Goal: Task Accomplishment & Management: Manage account settings

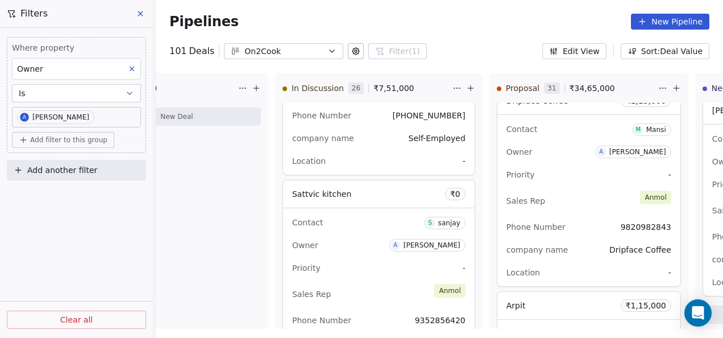
scroll to position [4017, 0]
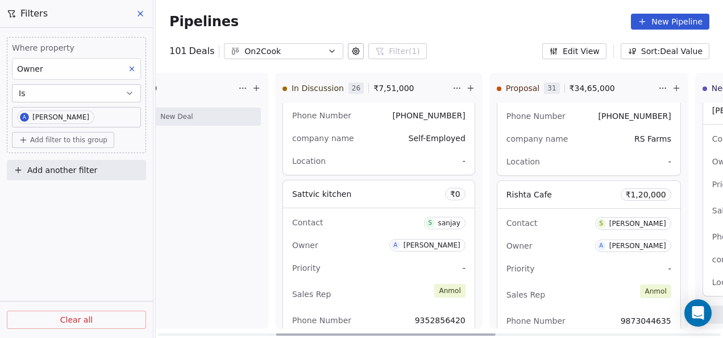
click at [593, 216] on div "Contact [PERSON_NAME]" at bounding box center [589, 222] width 165 height 19
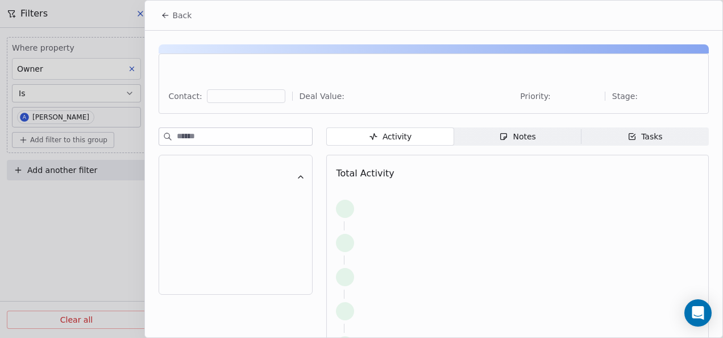
click at [507, 138] on div "Notes" at bounding box center [517, 137] width 36 height 12
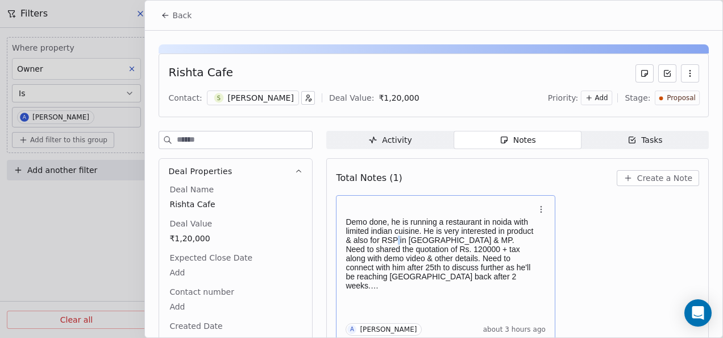
click at [396, 239] on p "Demo done, he is running a restaurant in noida with limited indian cuisine. He …" at bounding box center [440, 253] width 189 height 73
click at [373, 210] on h1 at bounding box center [440, 211] width 189 height 11
click at [373, 209] on h1 at bounding box center [440, 211] width 189 height 11
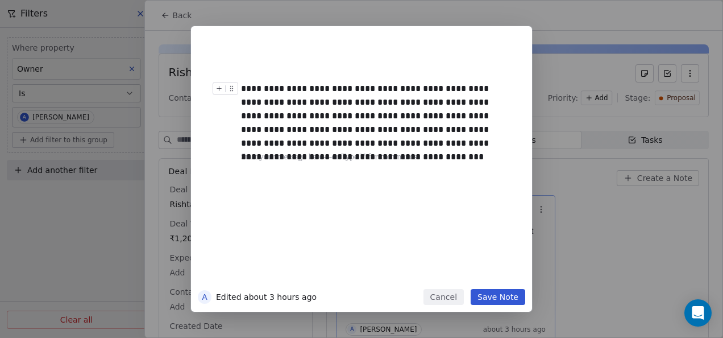
click at [242, 86] on div at bounding box center [228, 92] width 30 height 20
click at [243, 88] on div "**********" at bounding box center [374, 116] width 267 height 68
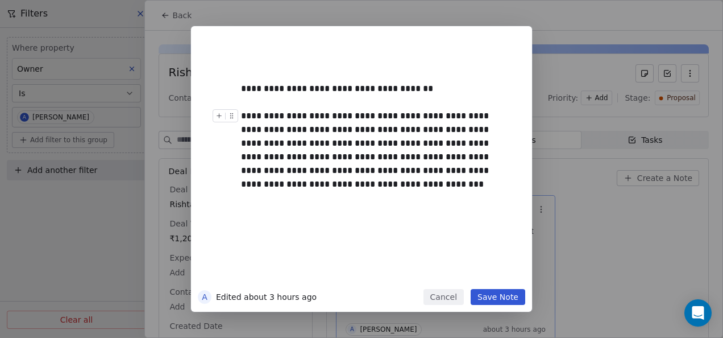
click at [491, 299] on button "Save Note" at bounding box center [498, 297] width 55 height 16
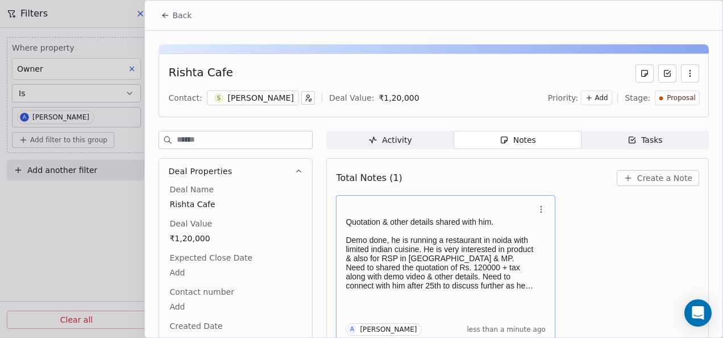
scroll to position [5, 0]
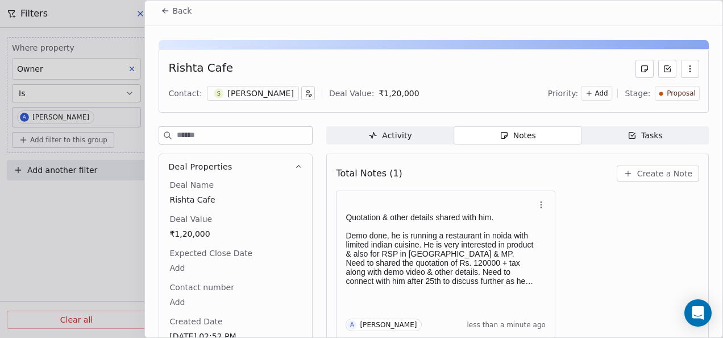
click at [175, 17] on button "Back" at bounding box center [176, 11] width 44 height 20
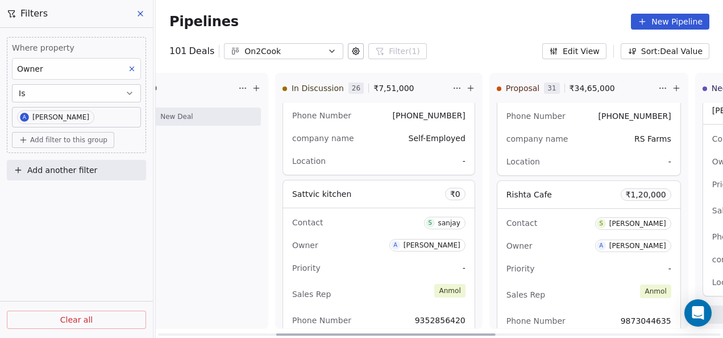
click at [255, 85] on icon at bounding box center [256, 88] width 9 height 9
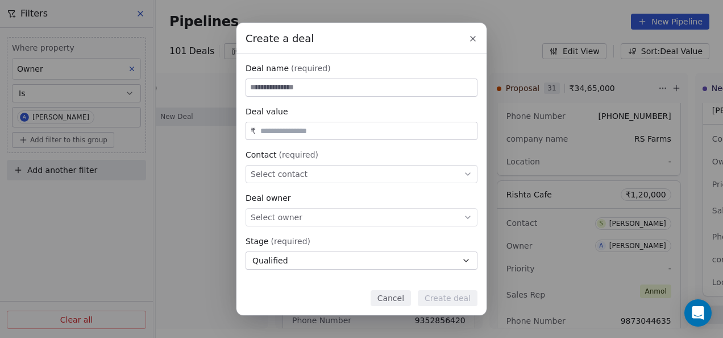
click at [505, 337] on html "On2Cook India Pvt. Ltd. Contacts People Marketing Workflows Campaigns Sales Pip…" at bounding box center [361, 169] width 723 height 338
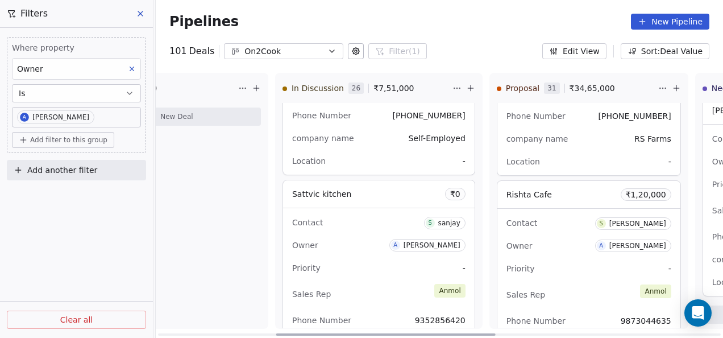
click at [257, 85] on icon at bounding box center [256, 88] width 9 height 9
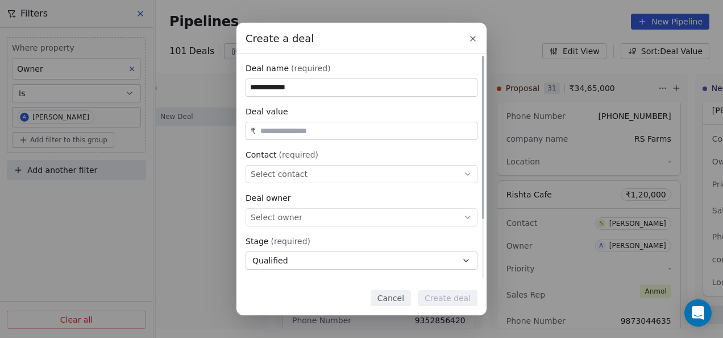
type input "**********"
click at [330, 168] on div "Select contact" at bounding box center [362, 174] width 232 height 18
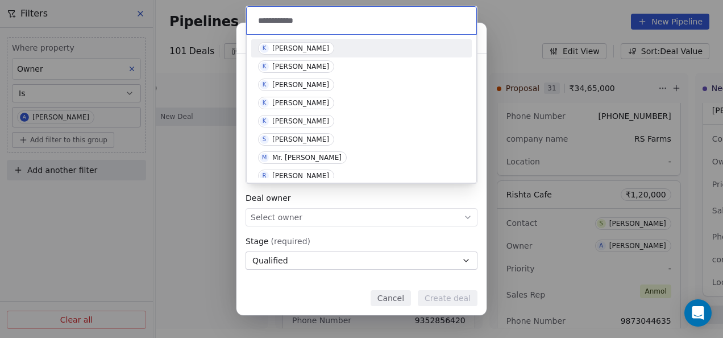
type input "**********"
click at [293, 44] on div "[PERSON_NAME]" at bounding box center [300, 48] width 57 height 8
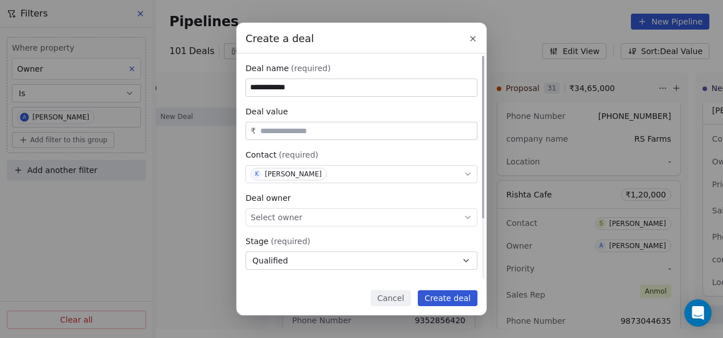
click at [316, 135] on input "text" at bounding box center [366, 131] width 217 height 9
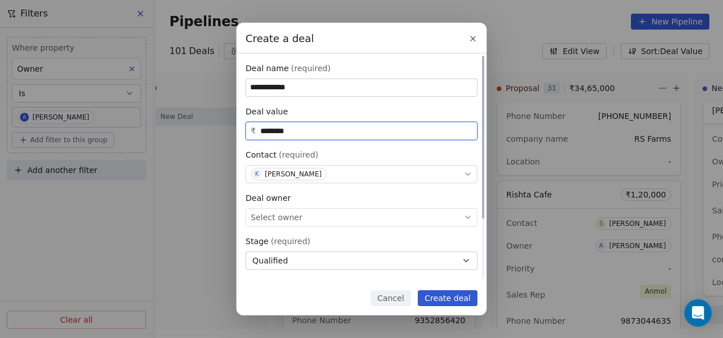
click at [313, 220] on div "Select owner" at bounding box center [362, 217] width 232 height 18
type input "********"
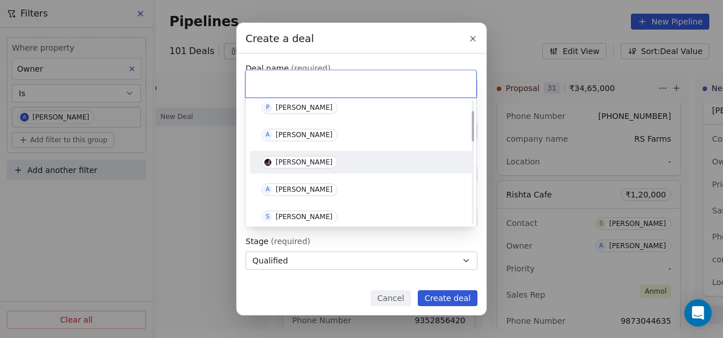
scroll to position [57, 0]
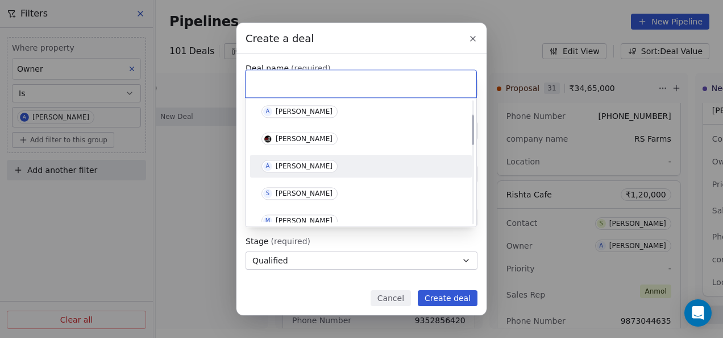
click at [296, 172] on div "A [PERSON_NAME]" at bounding box center [361, 166] width 213 height 18
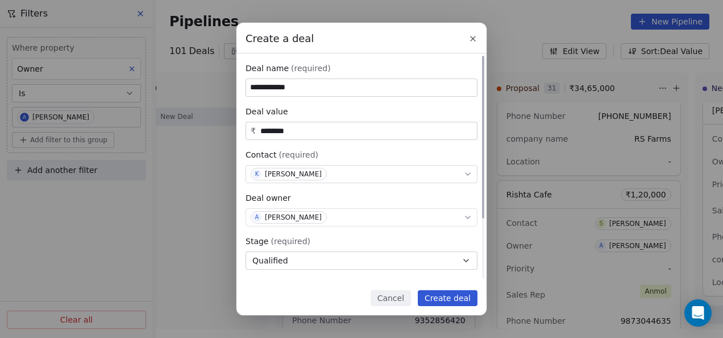
click at [300, 258] on button "Qualified" at bounding box center [362, 260] width 232 height 18
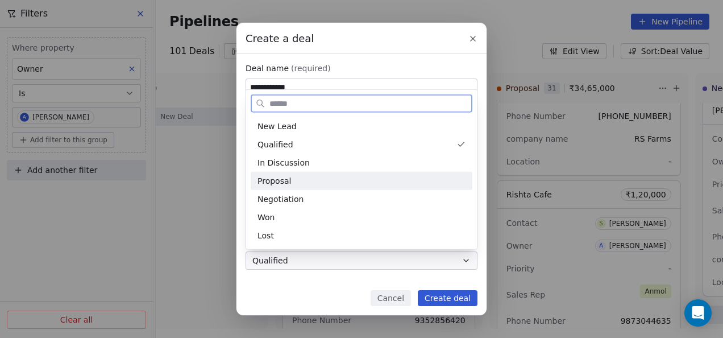
click at [317, 181] on div "Proposal" at bounding box center [362, 181] width 208 height 12
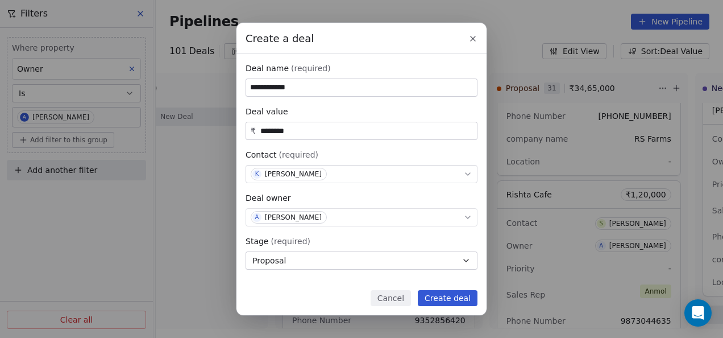
click at [451, 304] on button "Create deal" at bounding box center [448, 298] width 60 height 16
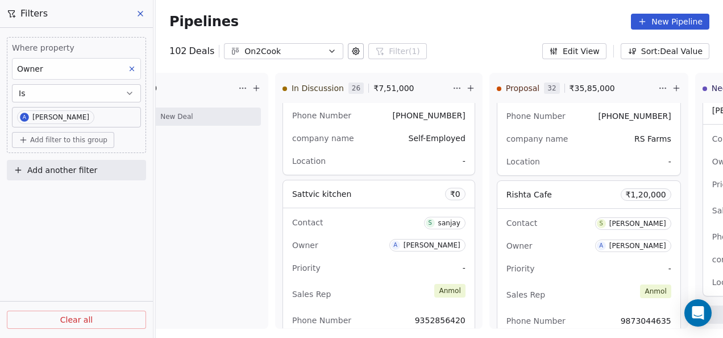
scroll to position [4397, 0]
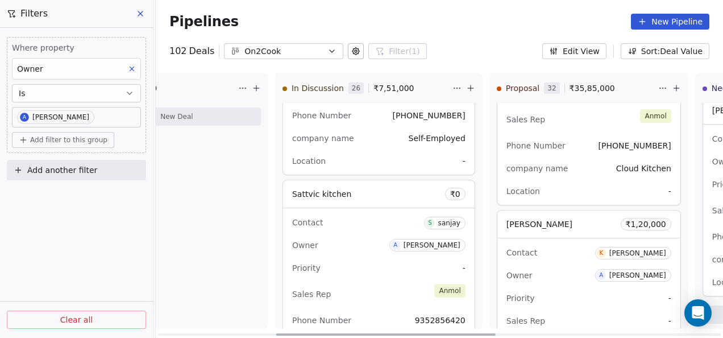
click at [565, 254] on div "Contact [PERSON_NAME] A [PERSON_NAME] Priority - Sales Rep - Phone Number [PHON…" at bounding box center [589, 320] width 183 height 164
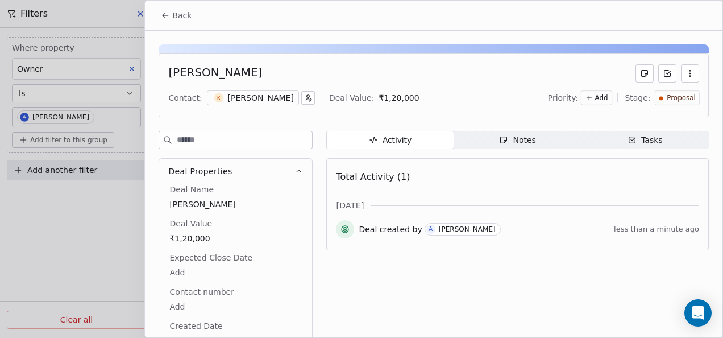
click at [479, 136] on span "Notes Notes" at bounding box center [517, 140] width 127 height 18
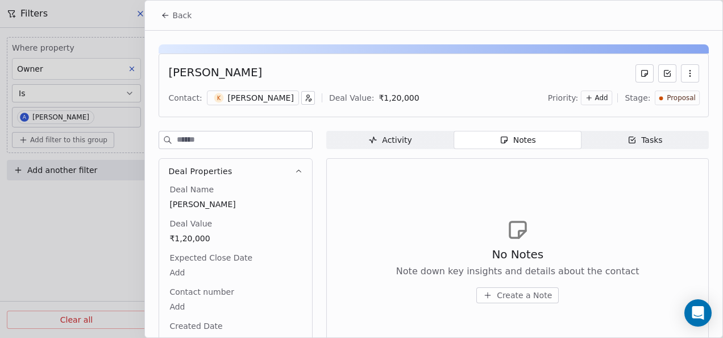
click at [233, 95] on div "[PERSON_NAME]" at bounding box center [261, 97] width 66 height 11
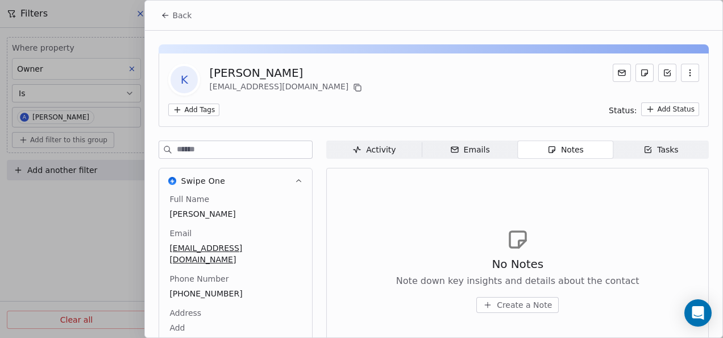
click at [168, 16] on icon at bounding box center [165, 15] width 9 height 9
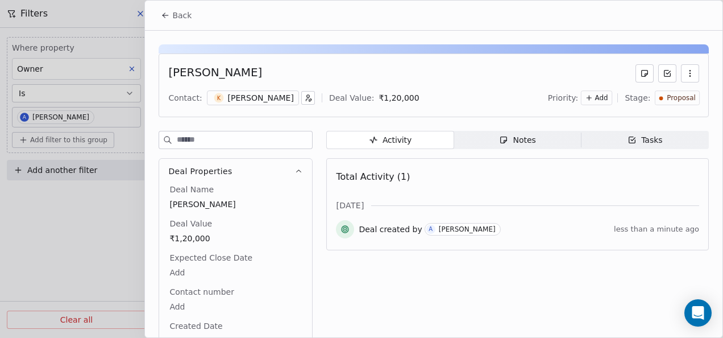
click at [304, 96] on icon "button" at bounding box center [308, 98] width 8 height 8
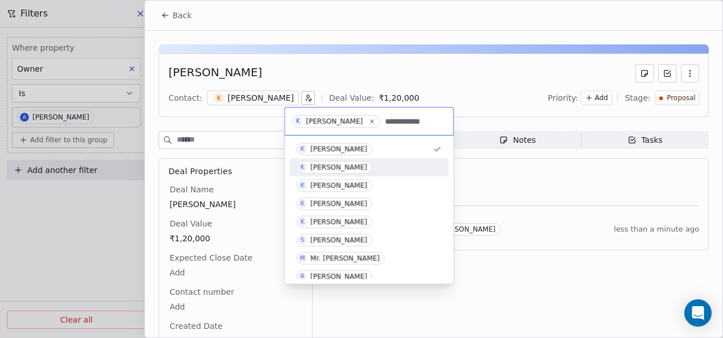
type input "**********"
click at [342, 171] on div "[PERSON_NAME]" at bounding box center [339, 167] width 57 height 8
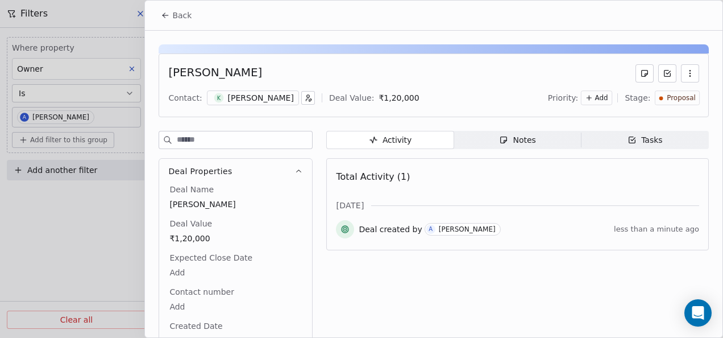
click at [216, 97] on span "K" at bounding box center [219, 98] width 10 height 10
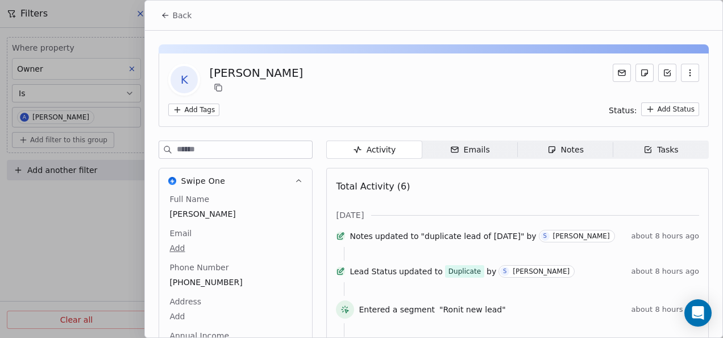
click at [164, 17] on icon at bounding box center [165, 15] width 9 height 9
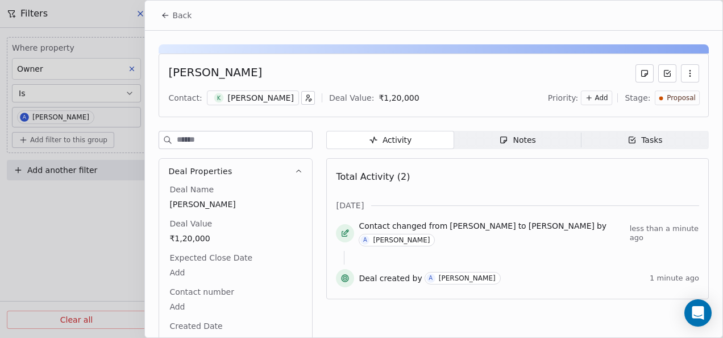
click at [494, 142] on span "Notes Notes" at bounding box center [517, 140] width 127 height 18
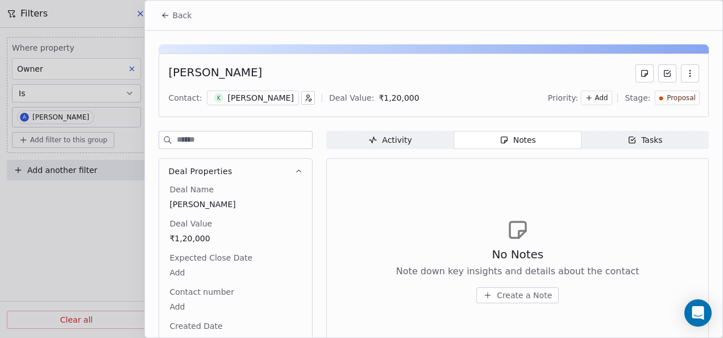
click at [512, 290] on span "Create a Note" at bounding box center [524, 294] width 55 height 11
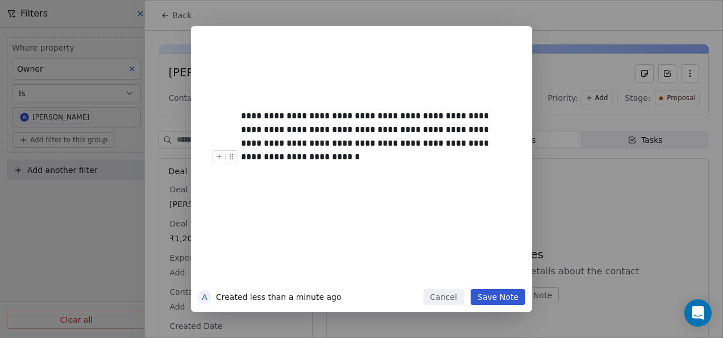
click at [495, 305] on div "**********" at bounding box center [361, 168] width 341 height 285
click at [494, 296] on button "Save Note" at bounding box center [498, 297] width 55 height 16
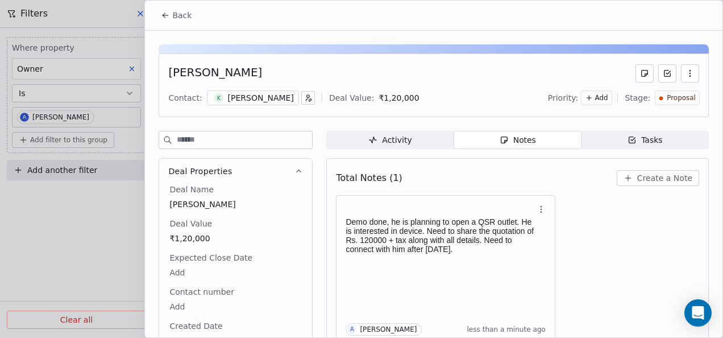
click at [163, 9] on button "Back" at bounding box center [176, 15] width 44 height 20
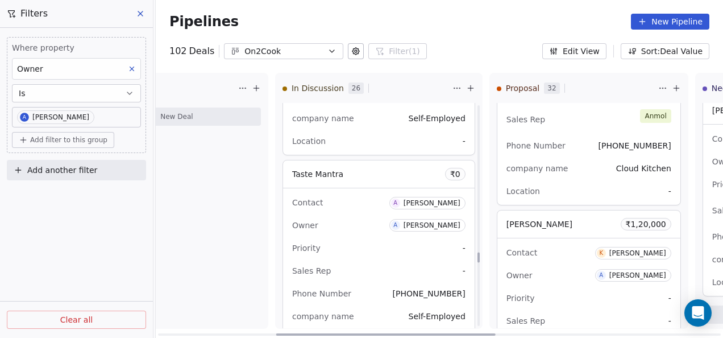
scroll to position [3558, 0]
